Goal: Task Accomplishment & Management: Manage account settings

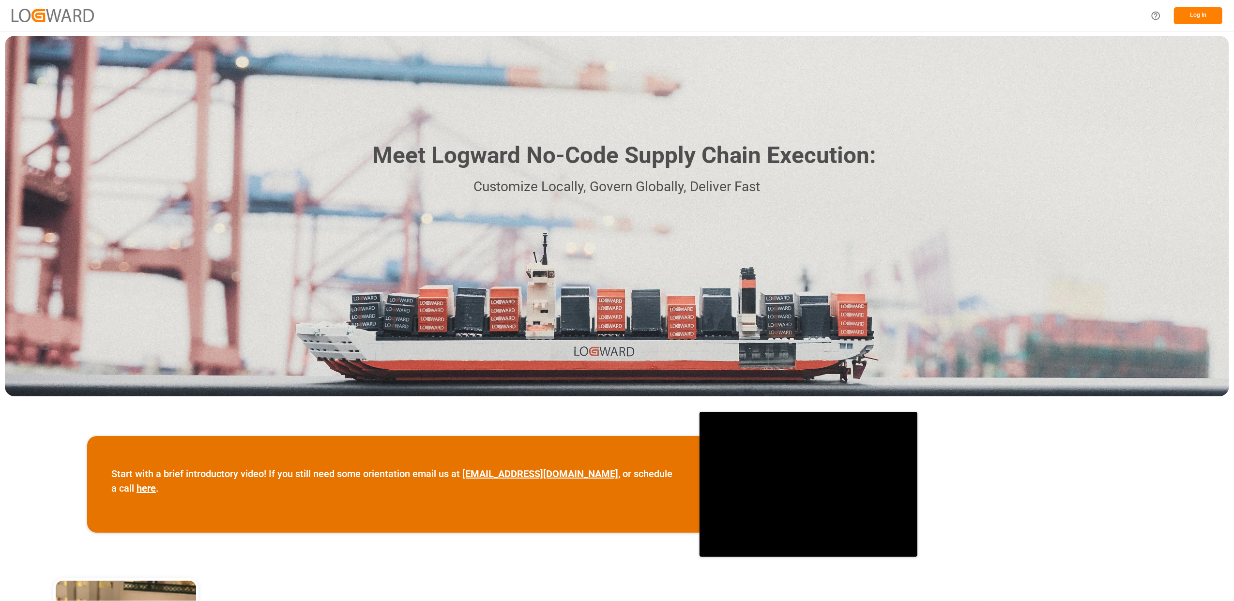
click at [1084, 223] on div "Meet Logward No-Code Supply Chain Execution: Customize Locally, Govern Globally…" at bounding box center [617, 216] width 1224 height 361
click at [1220, 8] on button "Log In" at bounding box center [1198, 15] width 48 height 17
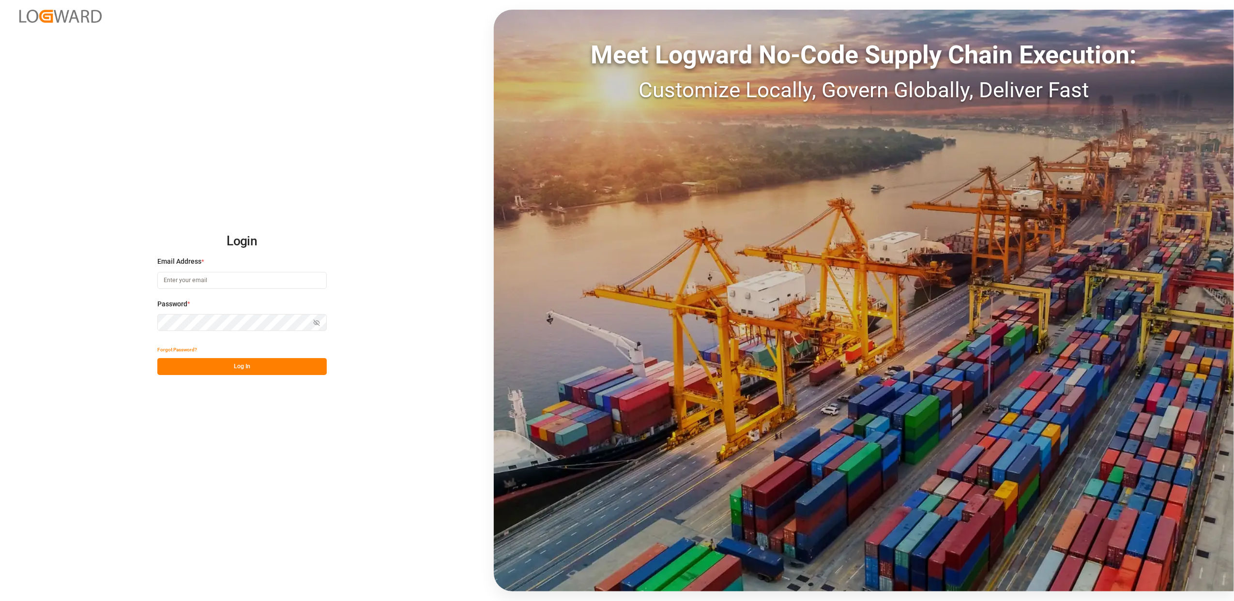
type input "[EMAIL_ADDRESS][DOMAIN_NAME]"
click at [253, 365] on button "Log In" at bounding box center [241, 366] width 169 height 17
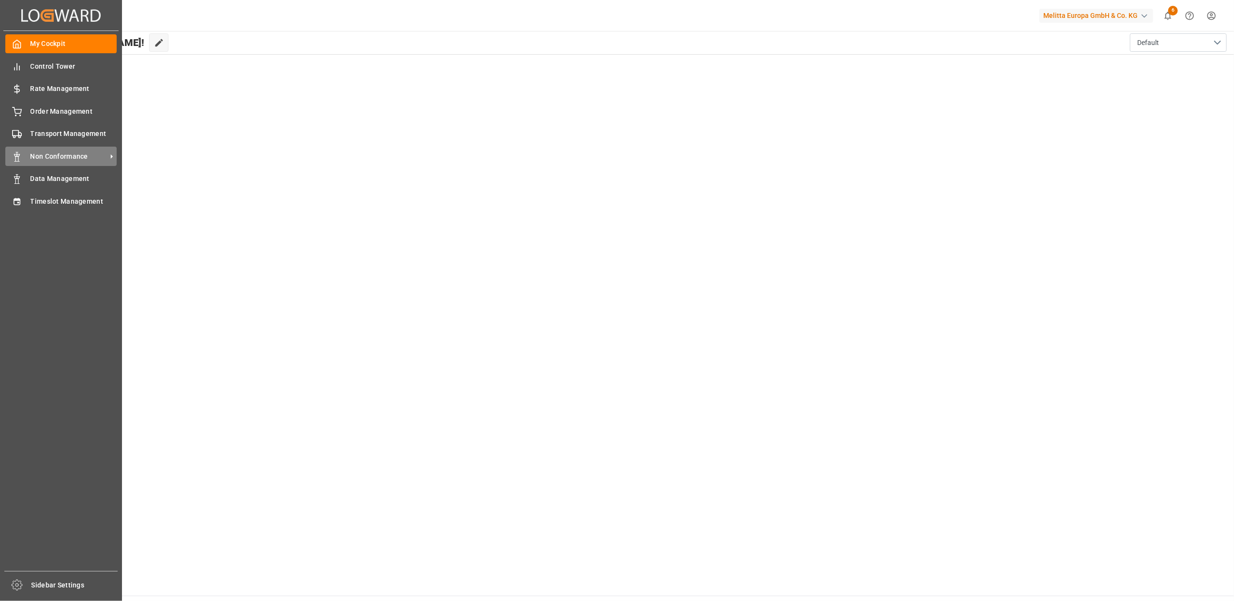
click at [51, 155] on span "Non Conformance" at bounding box center [68, 156] width 76 height 10
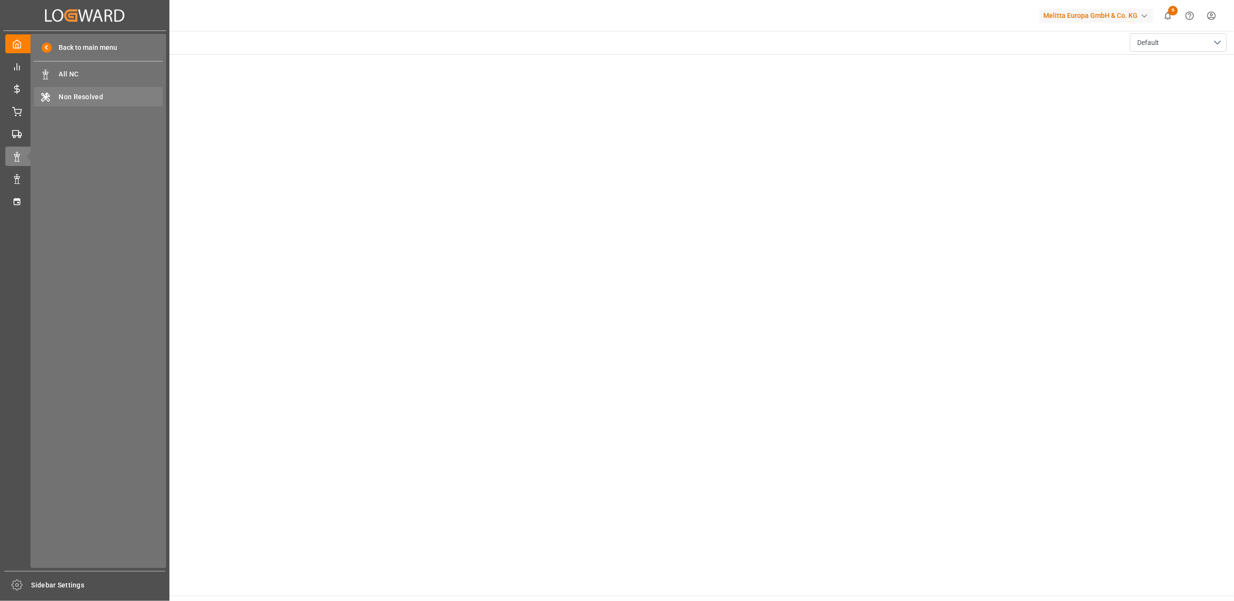
click at [68, 94] on span "Non Resolved" at bounding box center [111, 97] width 104 height 10
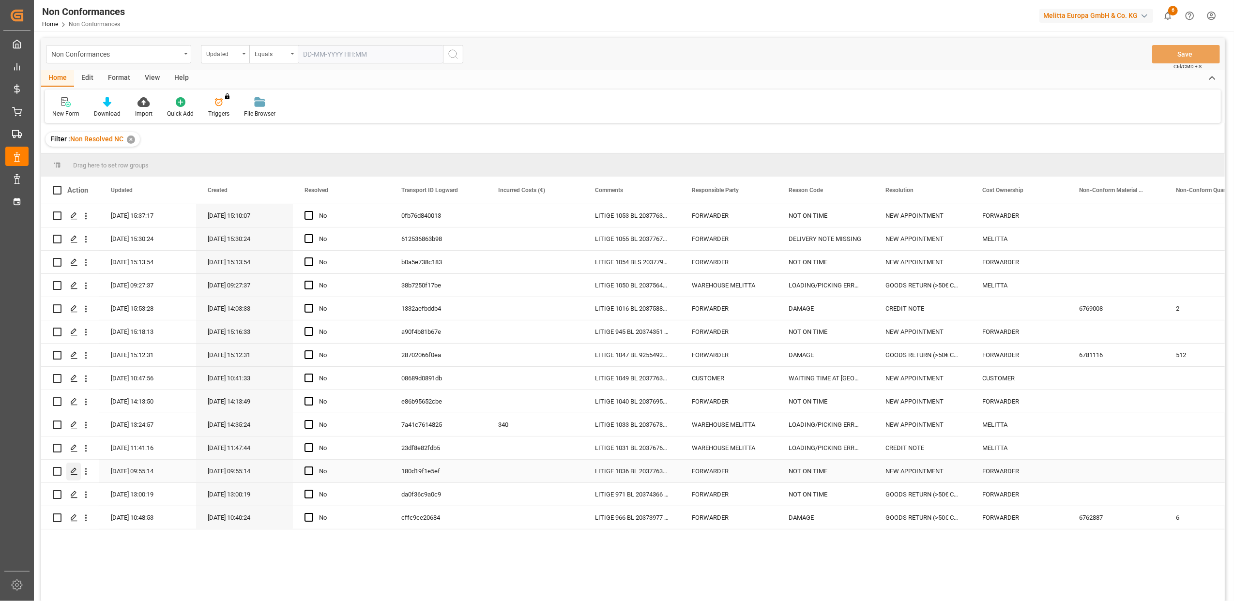
click at [76, 472] on icon "Press SPACE to select this row." at bounding box center [74, 472] width 8 height 8
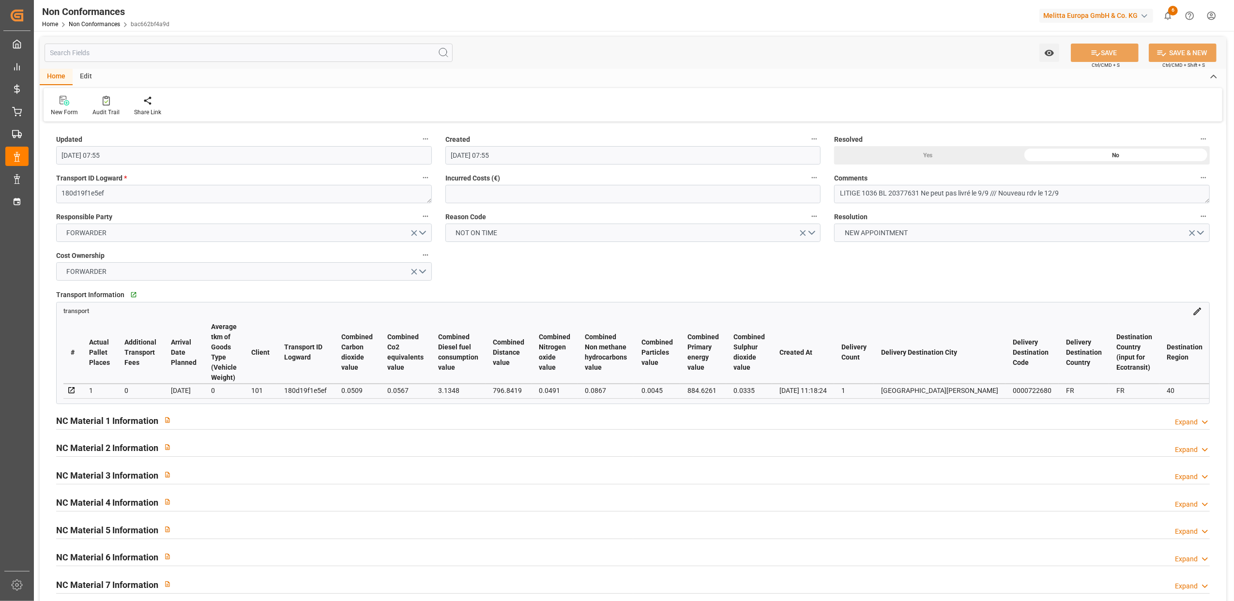
click at [930, 157] on div "Yes" at bounding box center [928, 155] width 188 height 18
click at [1118, 52] on button "SAVE" at bounding box center [1105, 53] width 68 height 18
type input "[DATE] 06:04"
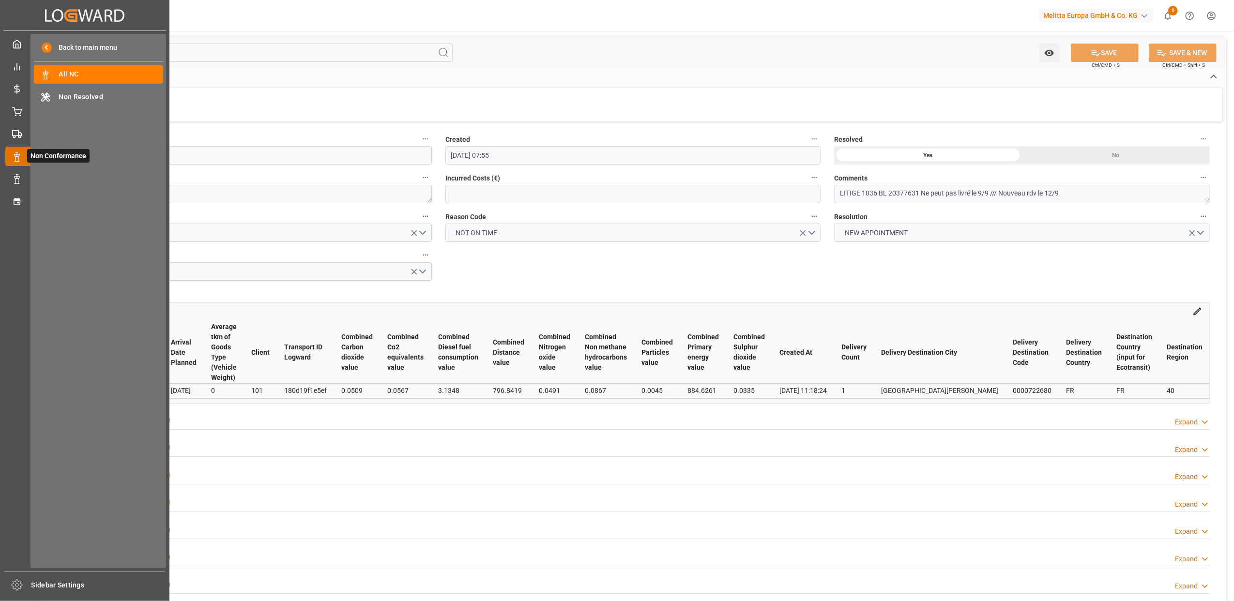
click at [15, 159] on icon at bounding box center [17, 157] width 10 height 10
click at [82, 95] on span "Non Resolved" at bounding box center [111, 97] width 104 height 10
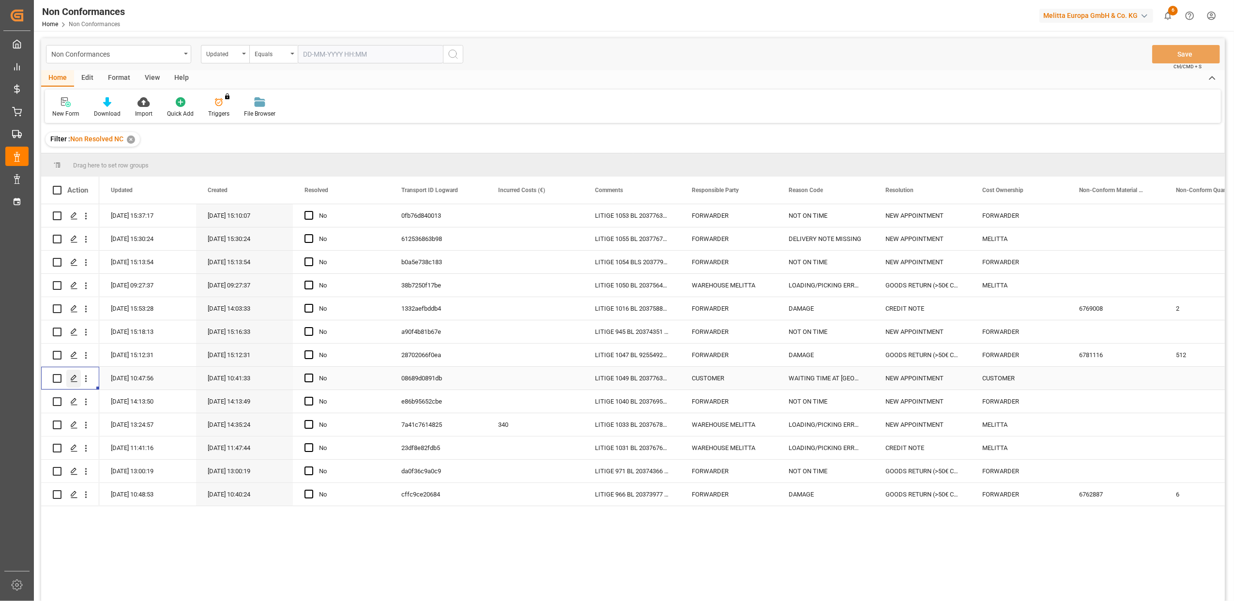
click at [73, 378] on icon "Press SPACE to select this row." at bounding box center [74, 379] width 8 height 8
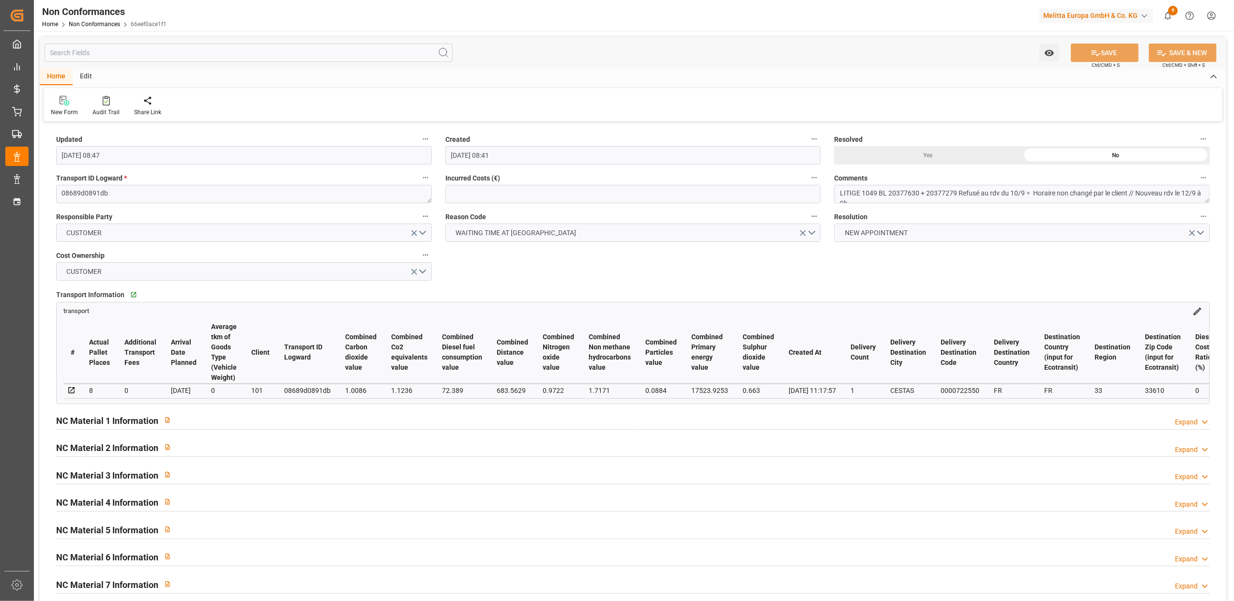
click at [933, 157] on div "Yes" at bounding box center [928, 155] width 188 height 18
click at [1111, 57] on button "SAVE" at bounding box center [1105, 53] width 68 height 18
type input "[DATE] 06:05"
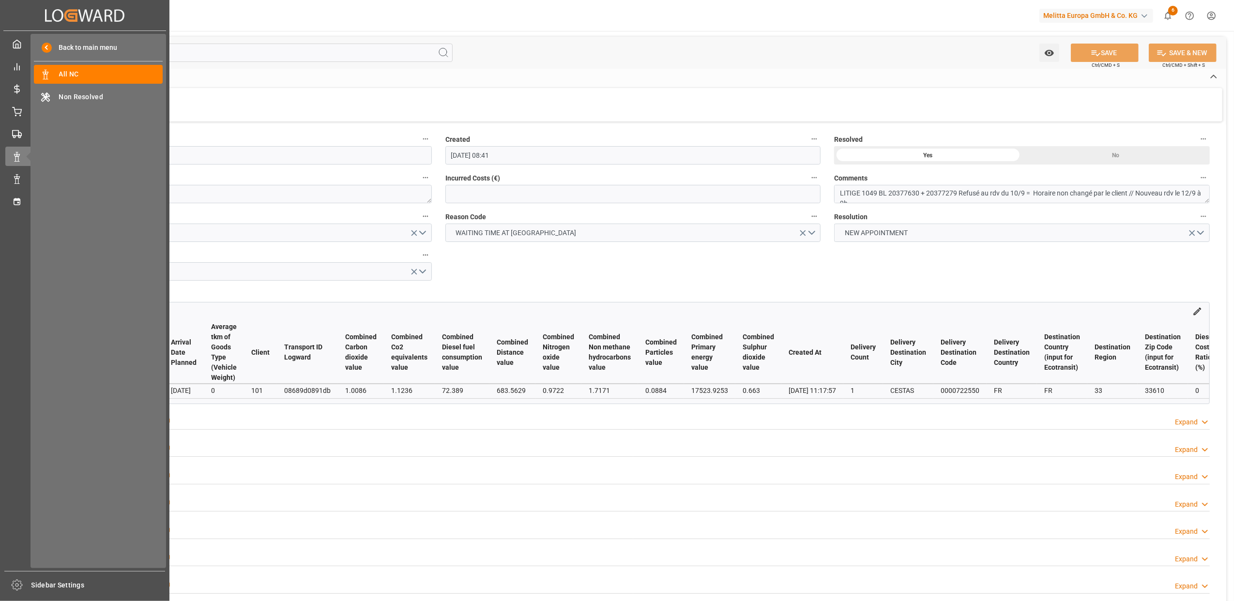
click at [3, 111] on div "My Cockpit My Cockpit Control Tower Control Tower Rate Management Rate Manageme…" at bounding box center [84, 301] width 163 height 540
click at [13, 111] on icon at bounding box center [17, 112] width 10 height 10
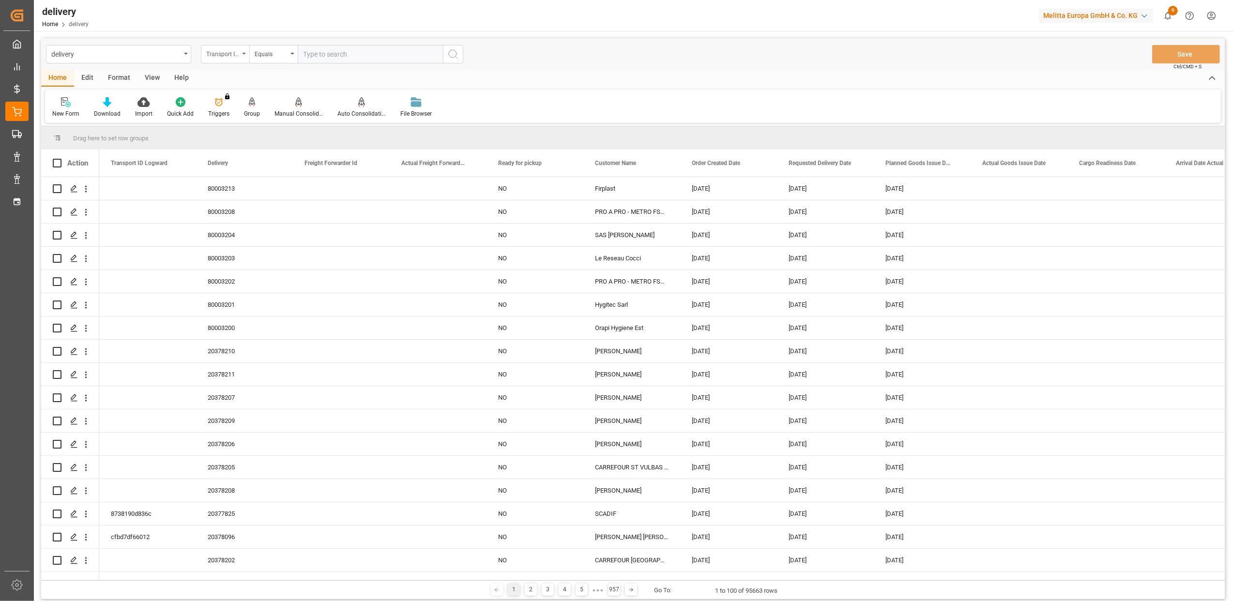
click at [243, 53] on icon "open menu" at bounding box center [244, 54] width 4 height 2
click at [260, 119] on div "Delivery" at bounding box center [273, 119] width 144 height 20
click at [397, 54] on input "text" at bounding box center [370, 54] width 145 height 18
paste input "20377656"
type input "20377656"
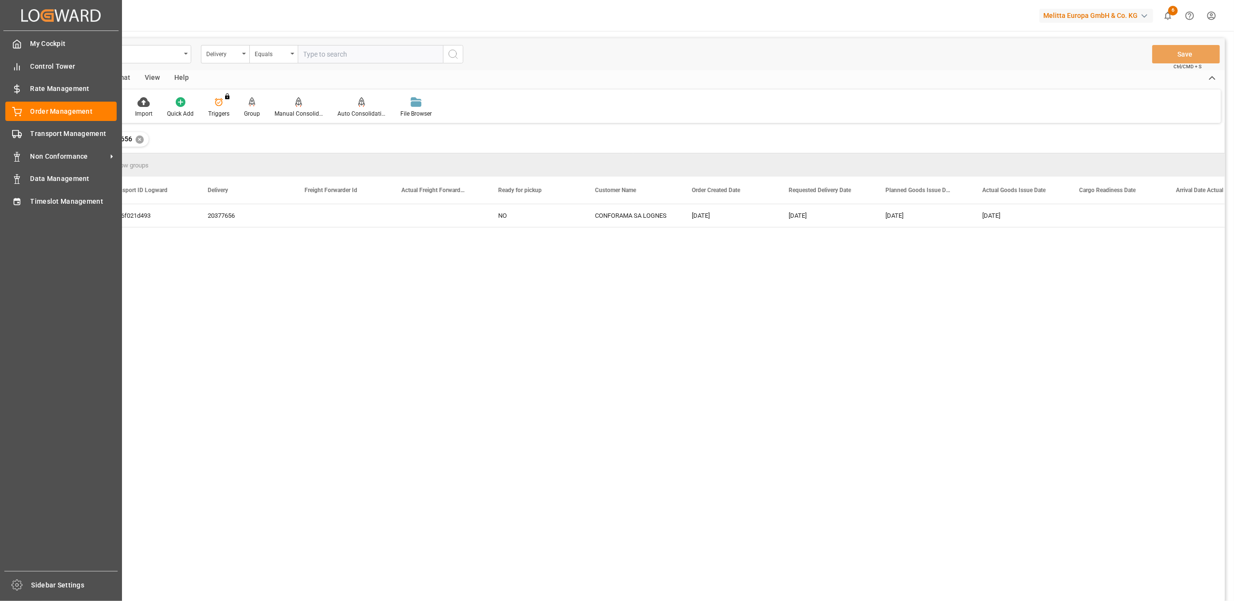
click at [46, 121] on div "My Cockpit My Cockpit Control Tower Control Tower Rate Management Rate Manageme…" at bounding box center [60, 301] width 115 height 540
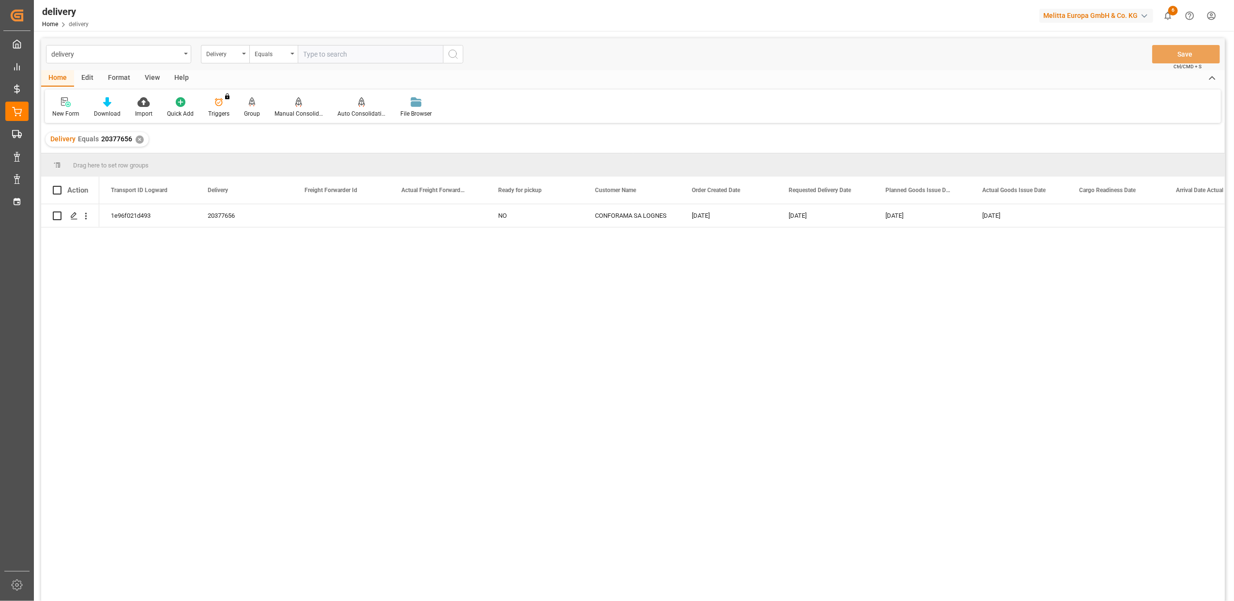
click at [138, 141] on div "✕" at bounding box center [140, 140] width 8 height 8
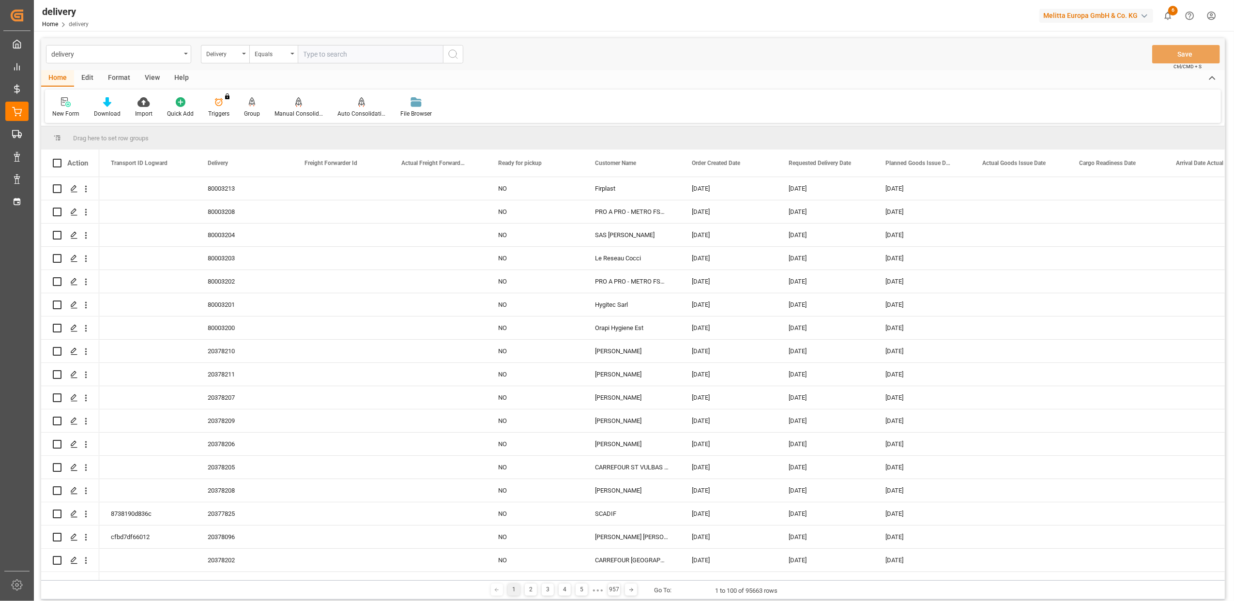
click at [376, 53] on input "text" at bounding box center [370, 54] width 145 height 18
paste input "20372543"
type input "20372543"
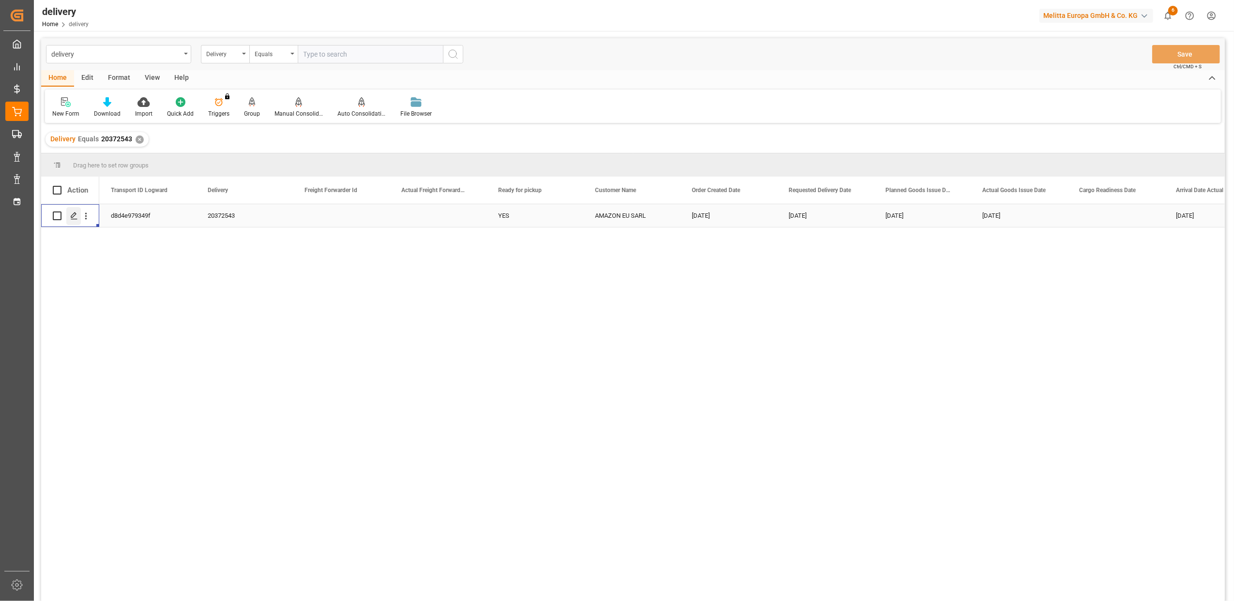
click at [74, 219] on line "Press SPACE to select this row." at bounding box center [74, 219] width 6 height 0
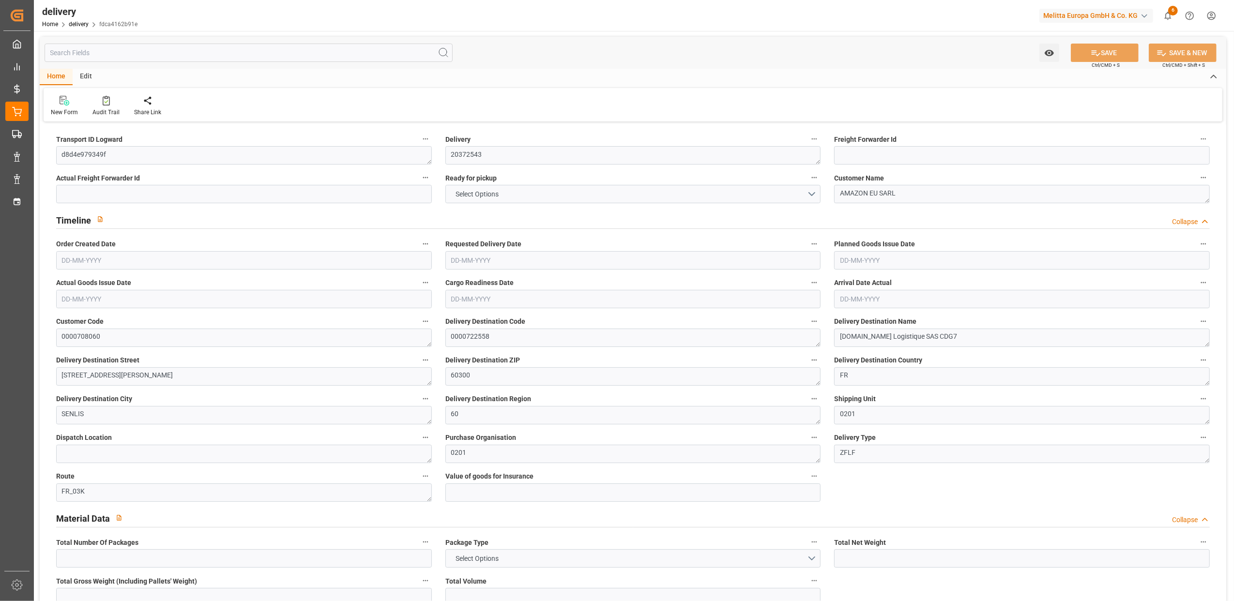
type input "1"
type input "226.13"
type input "262.836"
type input "922.189"
type input "91"
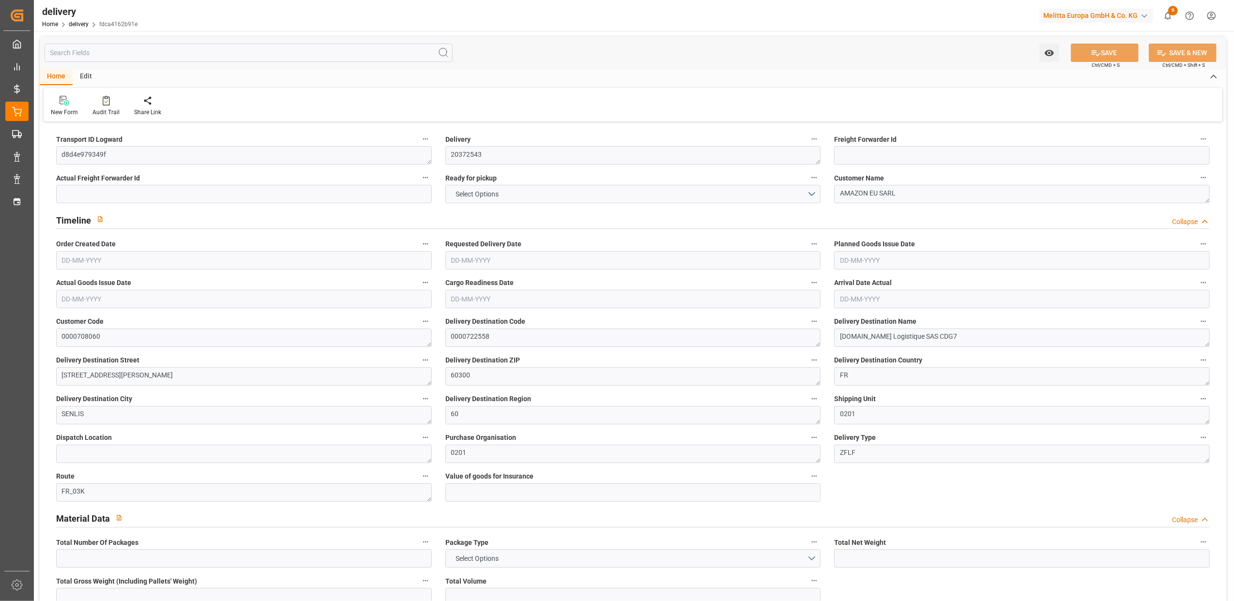
type input "1"
type input "0"
type input "1"
type input "0"
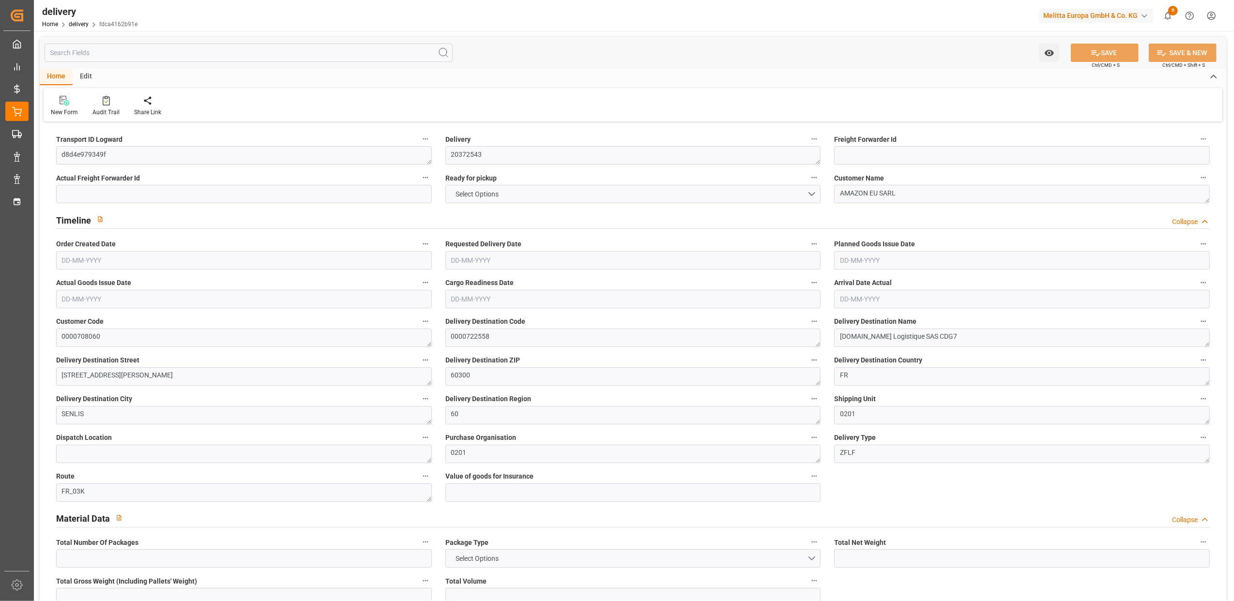
type input "0"
type input "24.155"
type input "0"
type input "32.76"
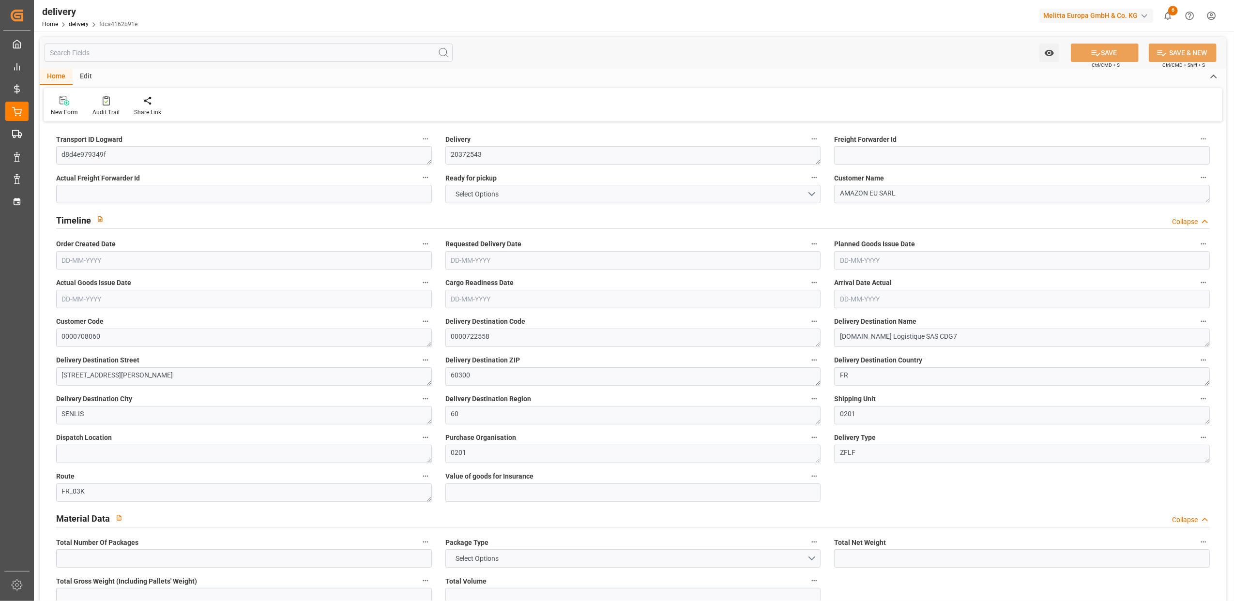
type input "1.5"
type input "1.3"
type input "0"
type input "1.5"
type input "239.836"
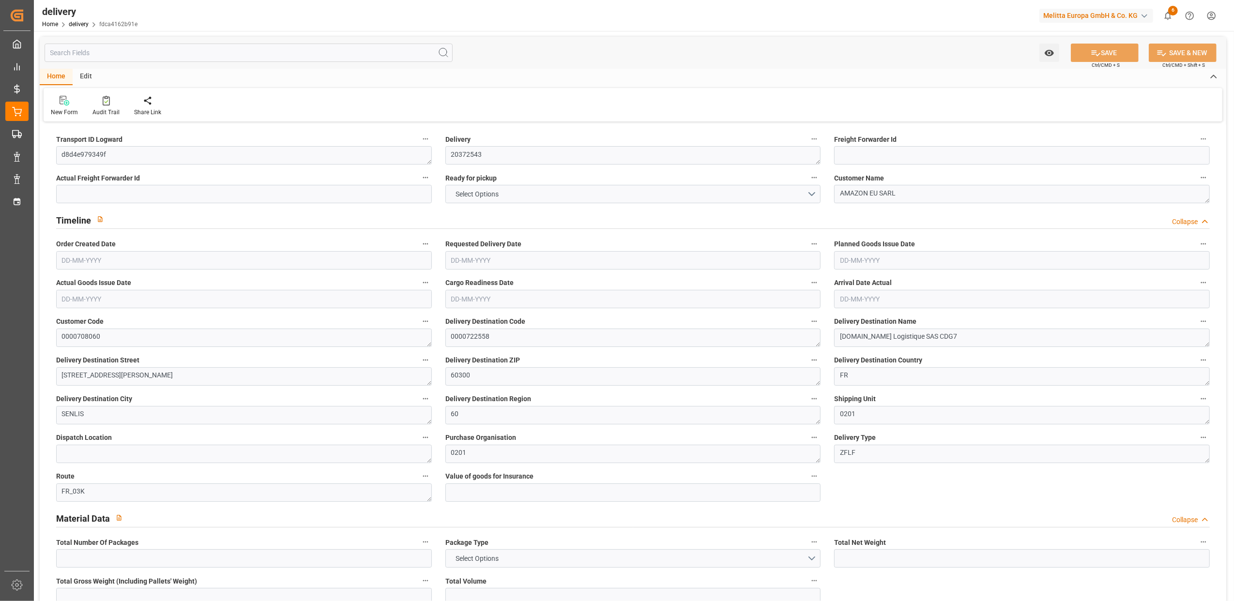
type input "101"
type input "27.9312"
type input "0.0018"
type input "0"
type input "[DATE]"
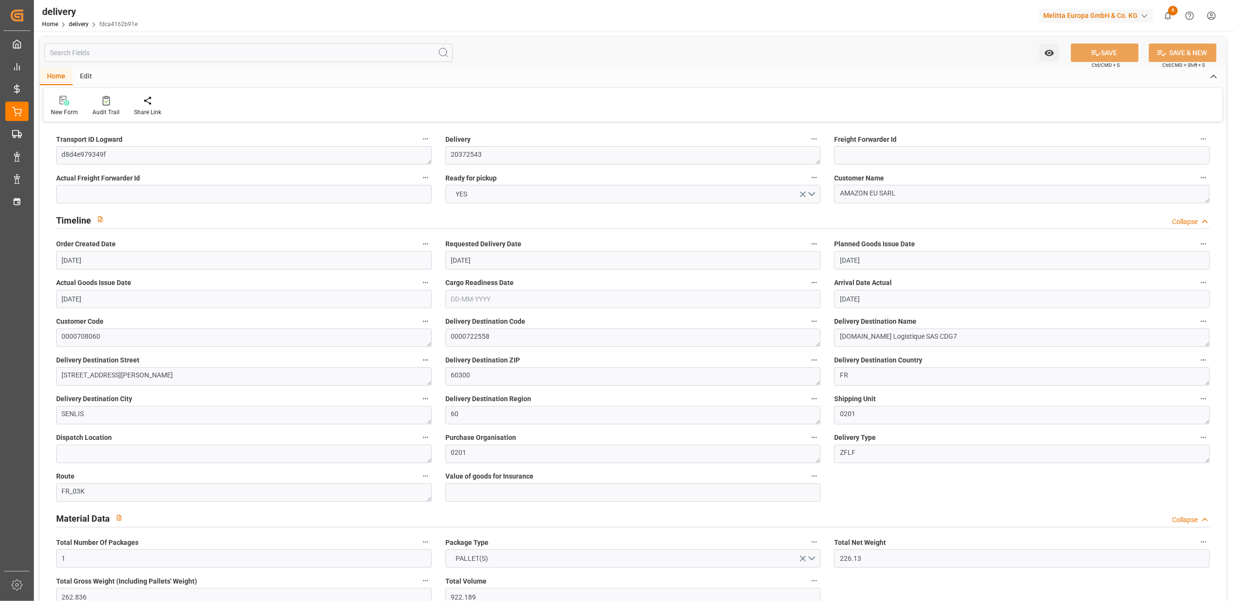
type input "[DATE]"
type input "[DATE] 11:00"
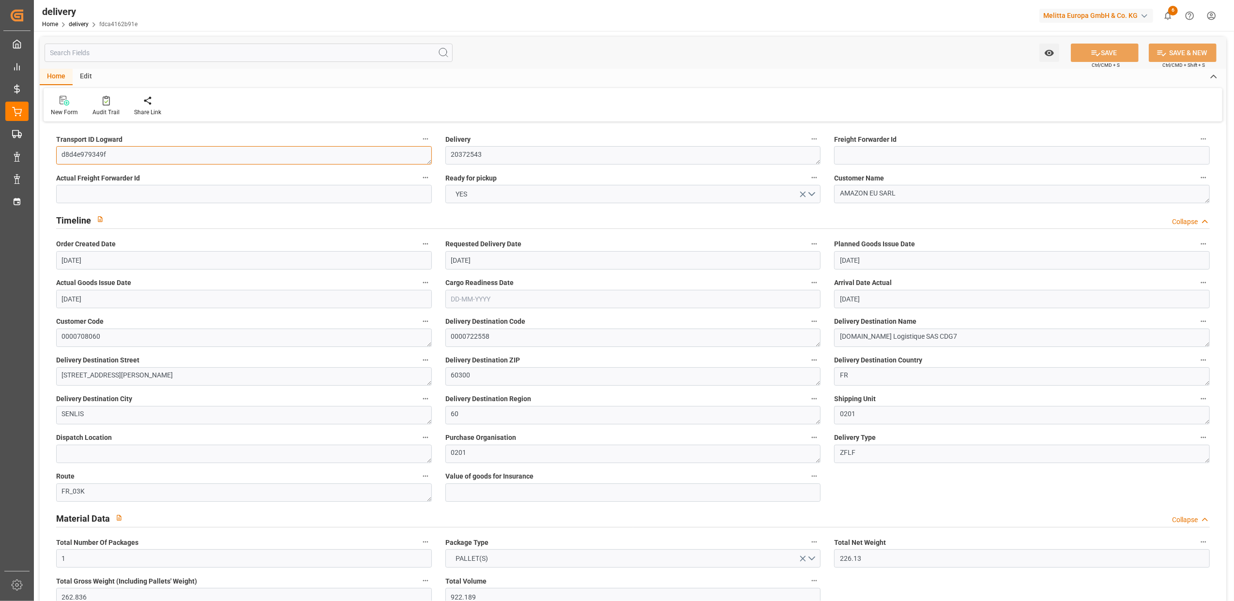
drag, startPoint x: 143, startPoint y: 154, endPoint x: 53, endPoint y: 153, distance: 90.5
click at [53, 153] on div "Transport ID Logward d8d4e979349f" at bounding box center [243, 148] width 389 height 39
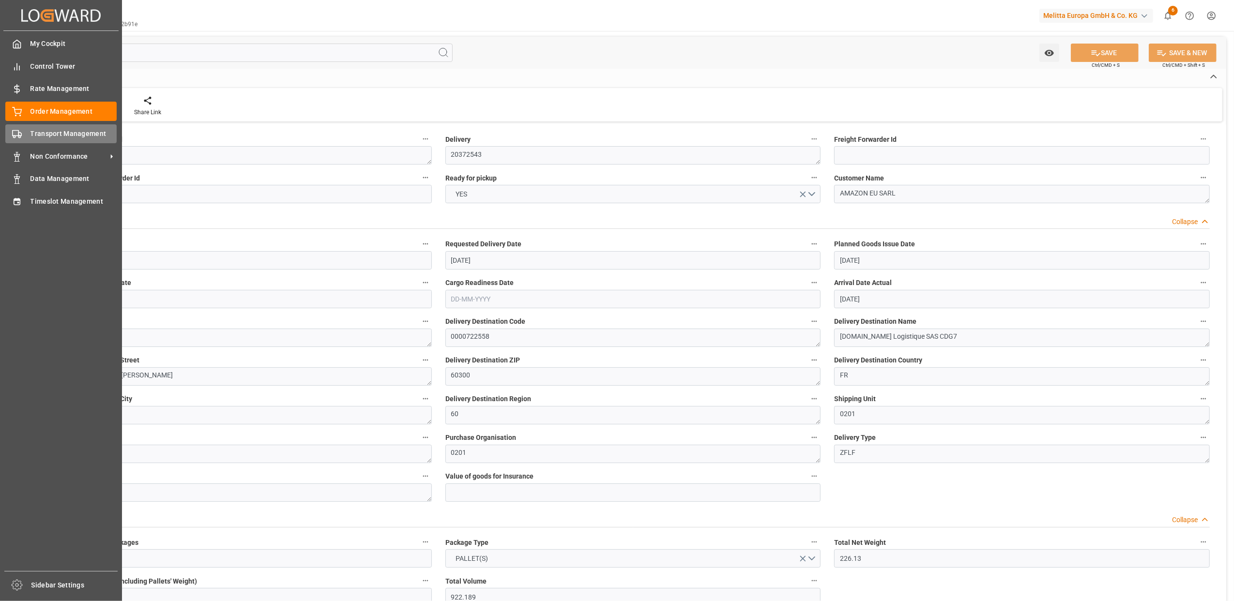
click at [26, 138] on div "Transport Management Transport Management" at bounding box center [60, 133] width 111 height 19
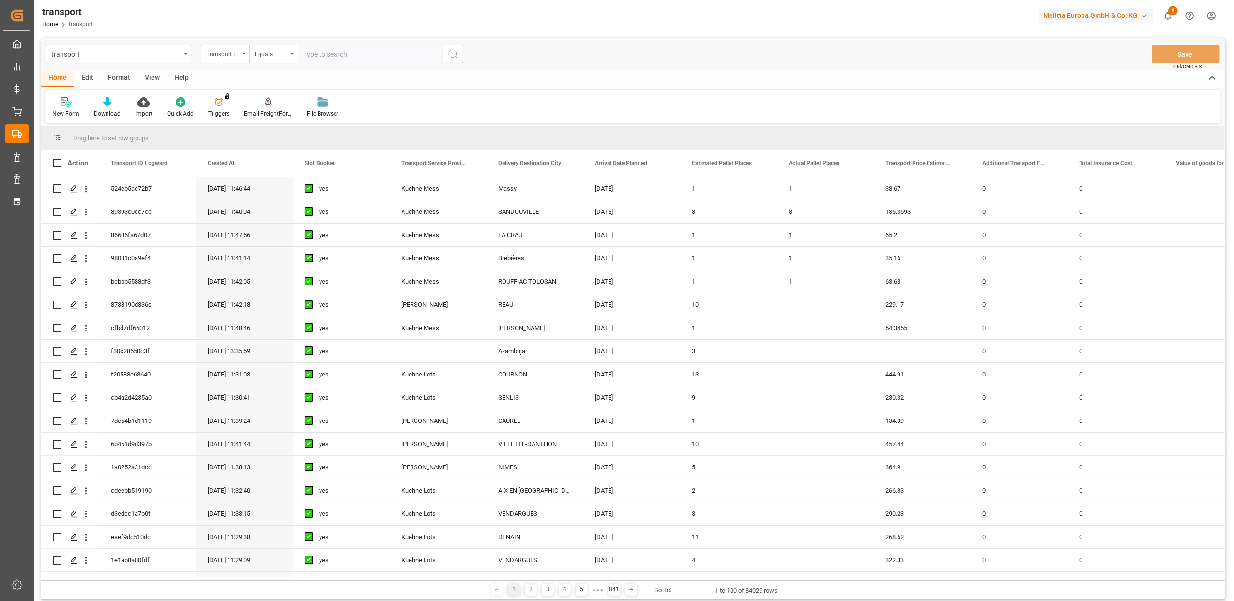
click at [331, 52] on input "text" at bounding box center [370, 54] width 145 height 18
type input "d8d4e979349f"
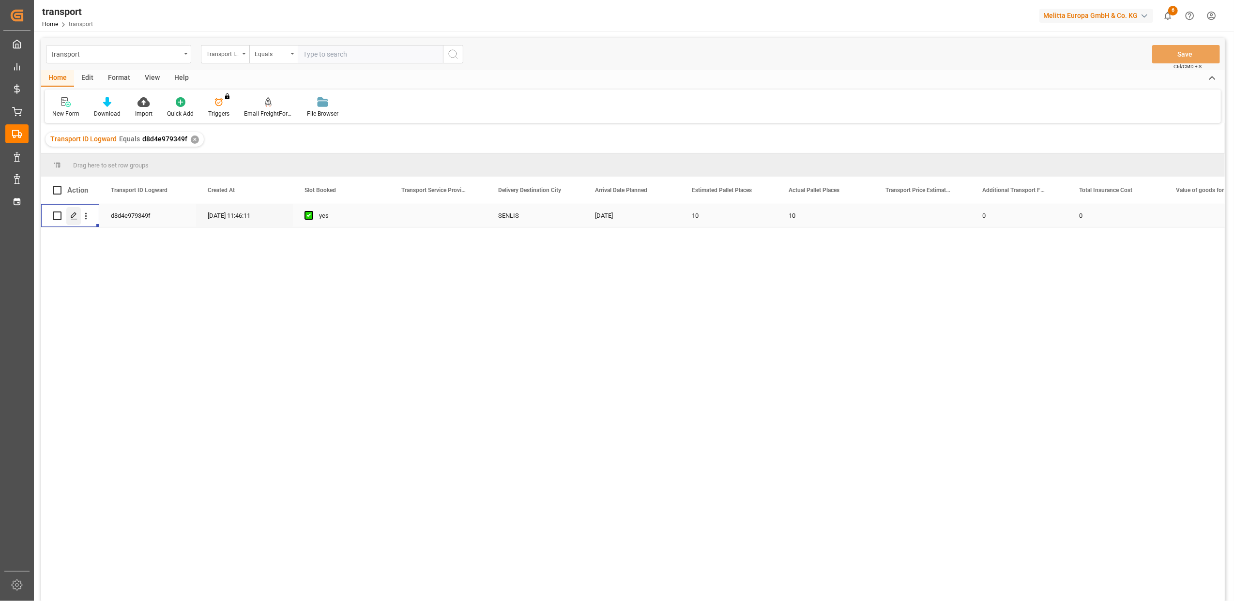
click at [72, 219] on line "Press SPACE to select this row." at bounding box center [74, 219] width 6 height 0
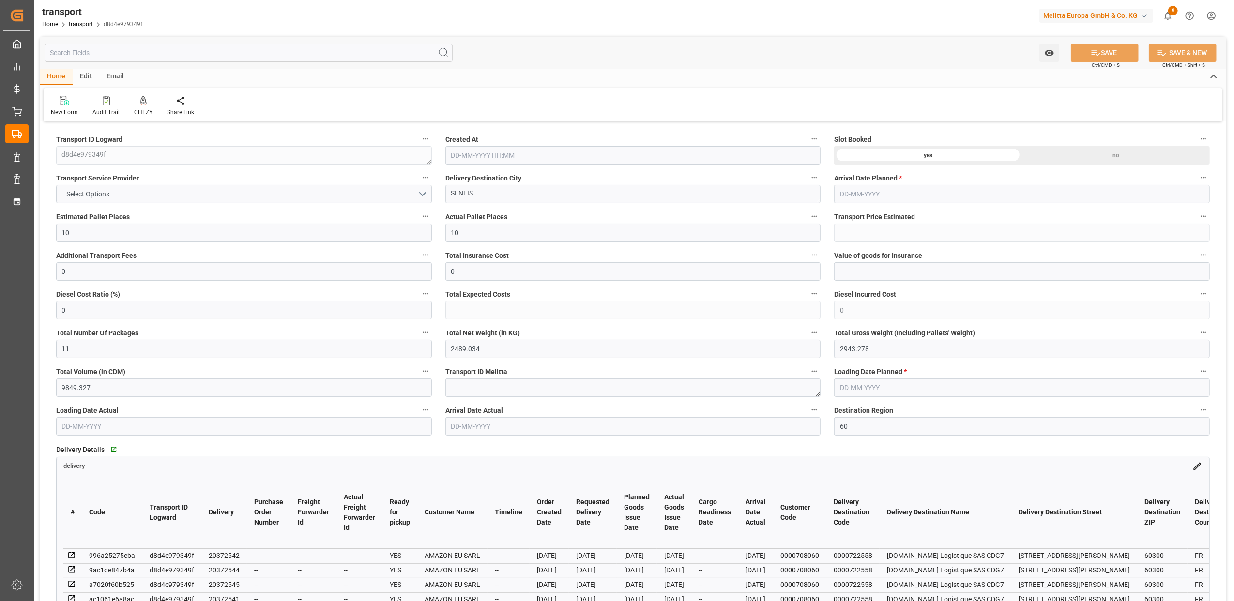
type input "[DATE] 11:46"
type input "[DATE]"
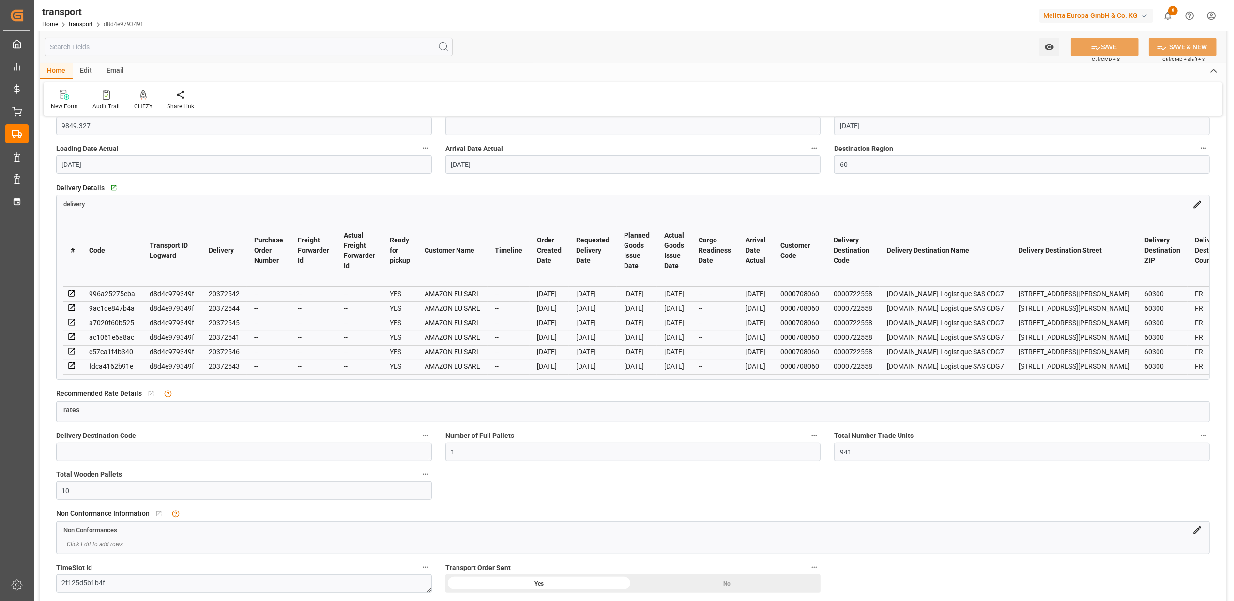
scroll to position [258, 0]
